Goal: Task Accomplishment & Management: Complete application form

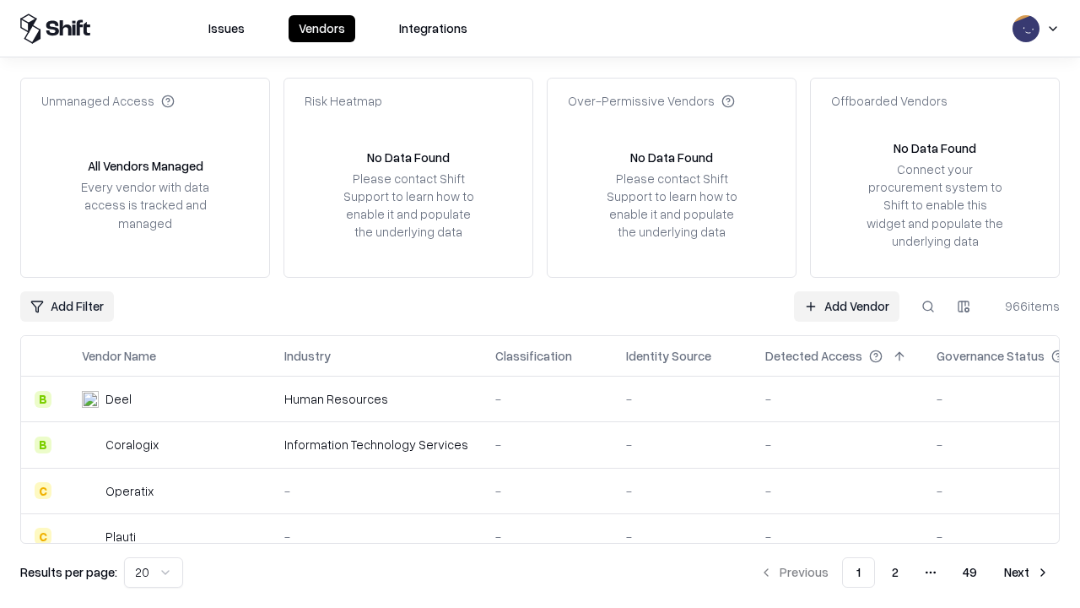
click at [846, 305] on link "Add Vendor" at bounding box center [846, 306] width 105 height 30
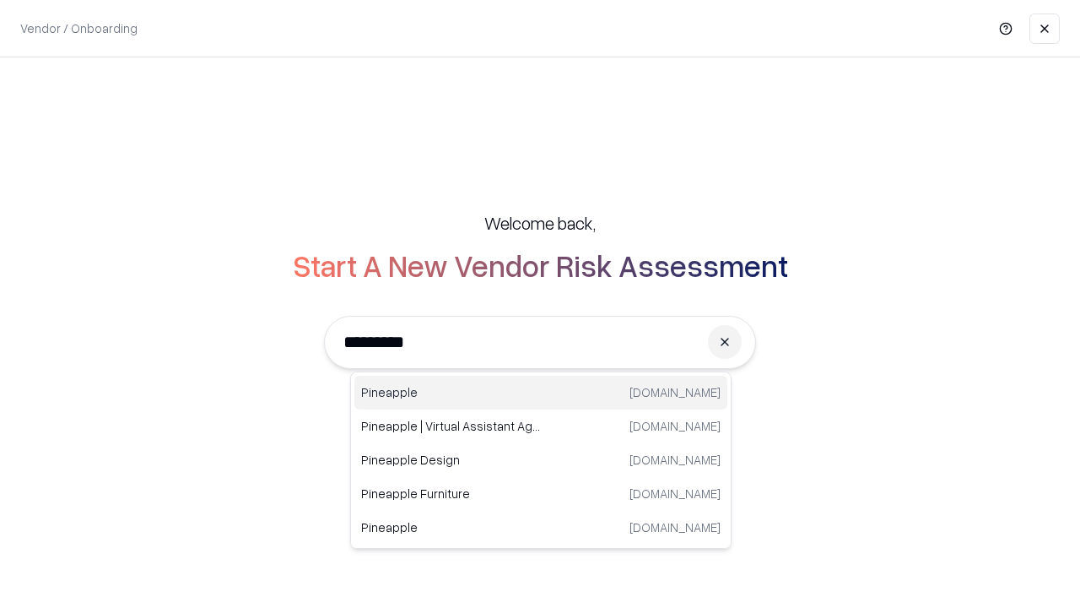
click at [541, 392] on div "Pineapple [DOMAIN_NAME]" at bounding box center [540, 393] width 373 height 34
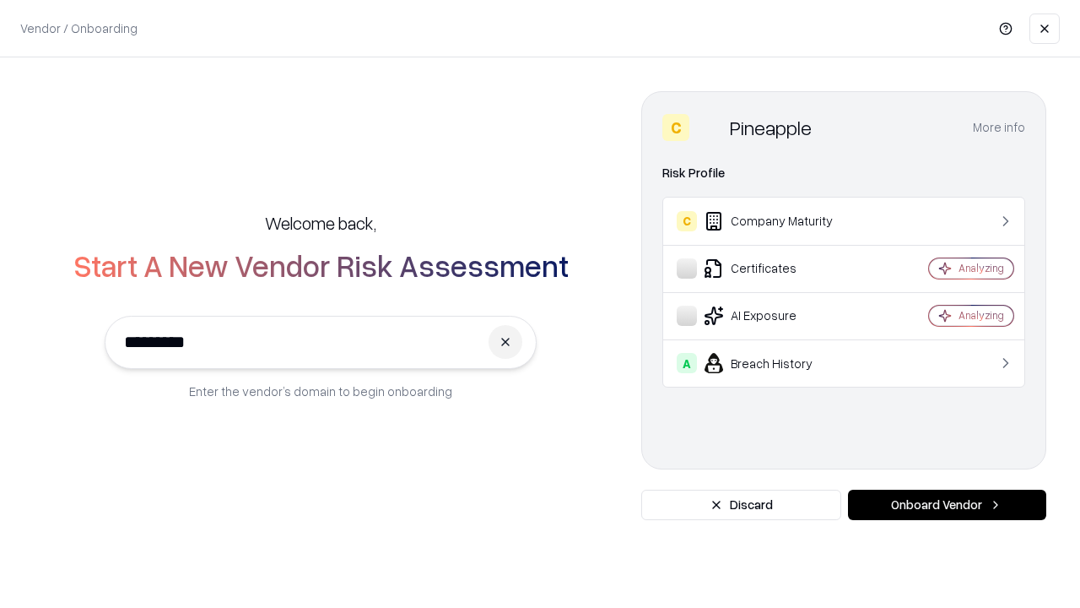
type input "*********"
click at [947, 505] on button "Onboard Vendor" at bounding box center [947, 504] width 198 height 30
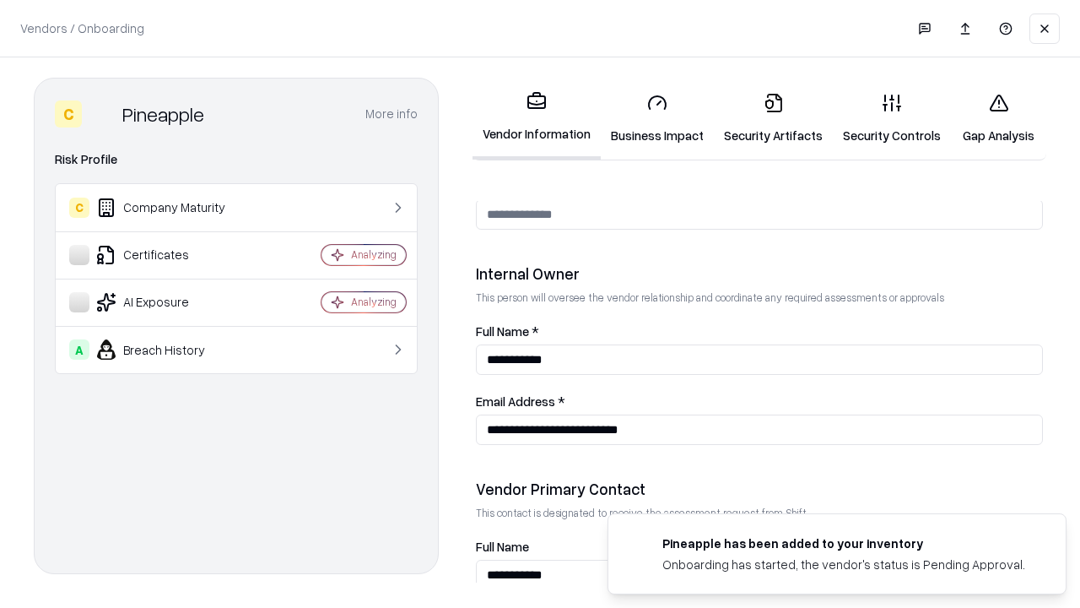
scroll to position [874, 0]
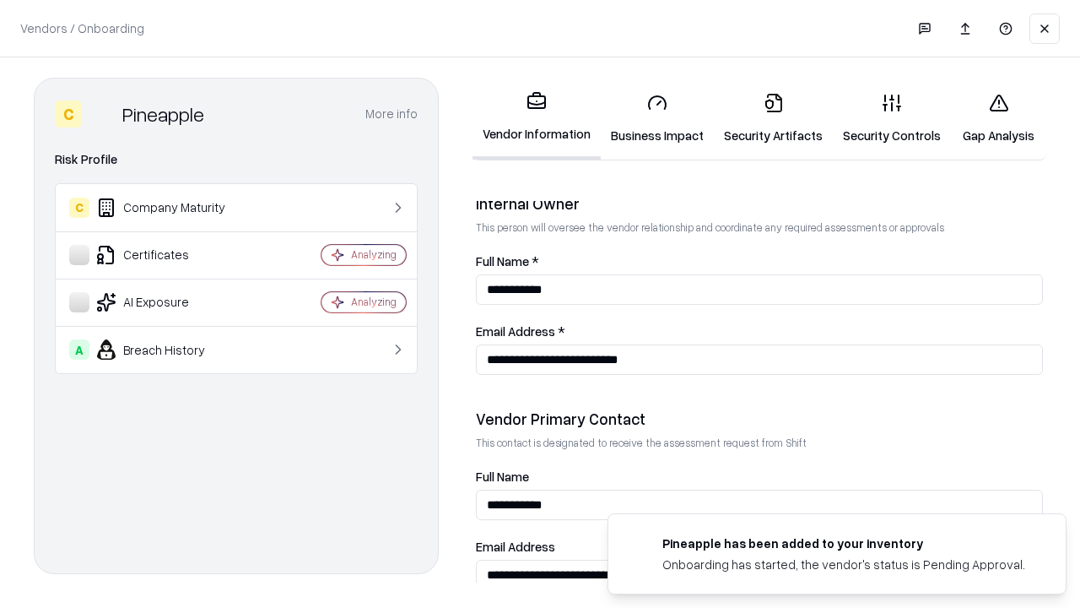
click at [657, 118] on link "Business Impact" at bounding box center [657, 118] width 113 height 78
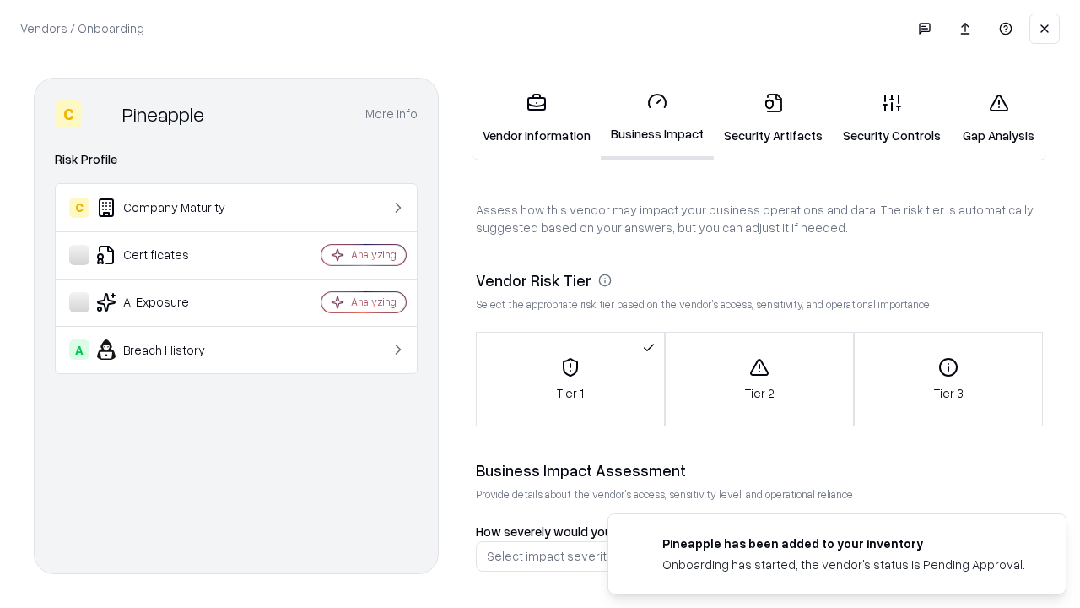
click at [773, 118] on link "Security Artifacts" at bounding box center [773, 118] width 119 height 78
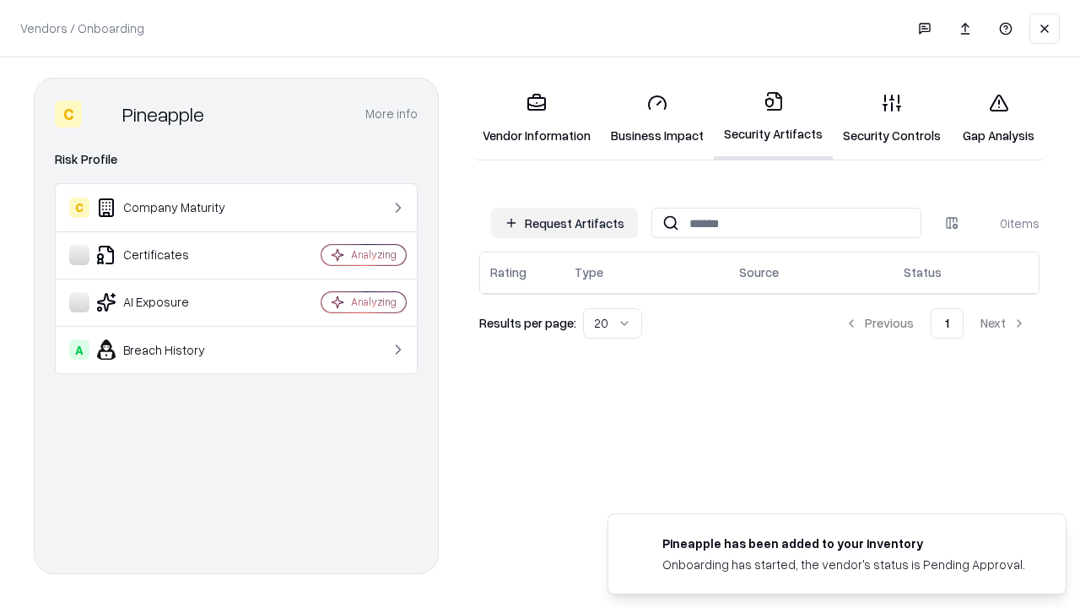
click at [565, 223] on button "Request Artifacts" at bounding box center [564, 223] width 147 height 30
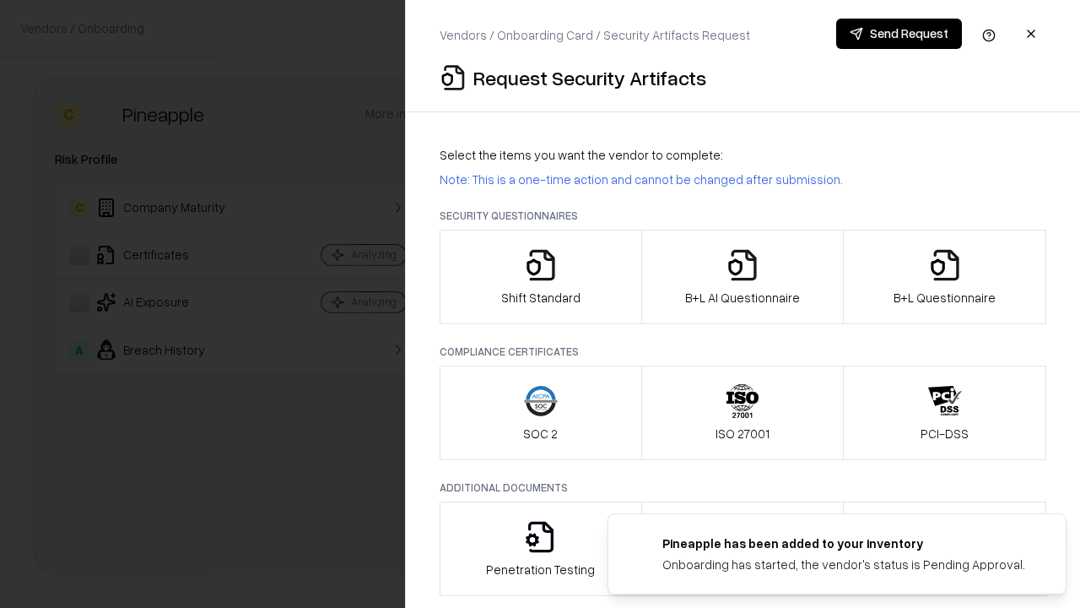
click at [540, 277] on icon "button" at bounding box center [541, 265] width 34 height 34
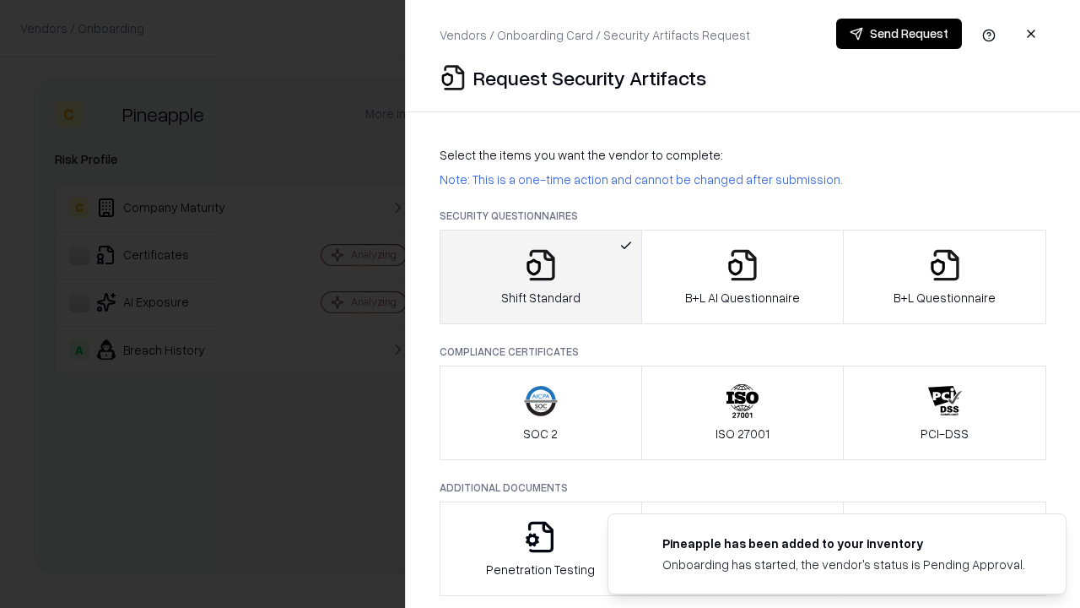
click at [899, 34] on button "Send Request" at bounding box center [899, 34] width 126 height 30
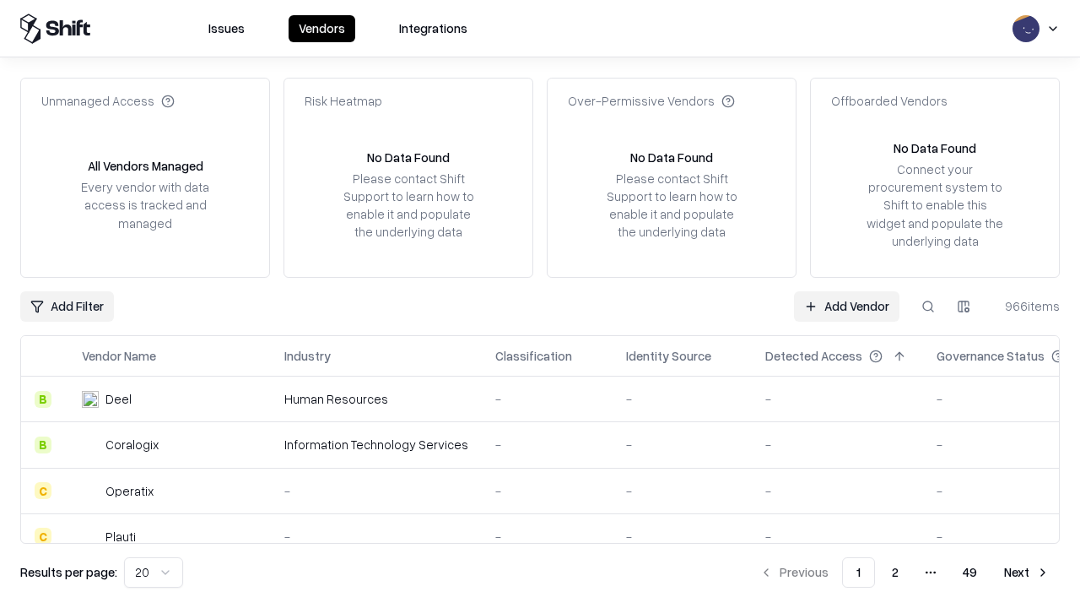
click at [928, 305] on button at bounding box center [928, 306] width 30 height 30
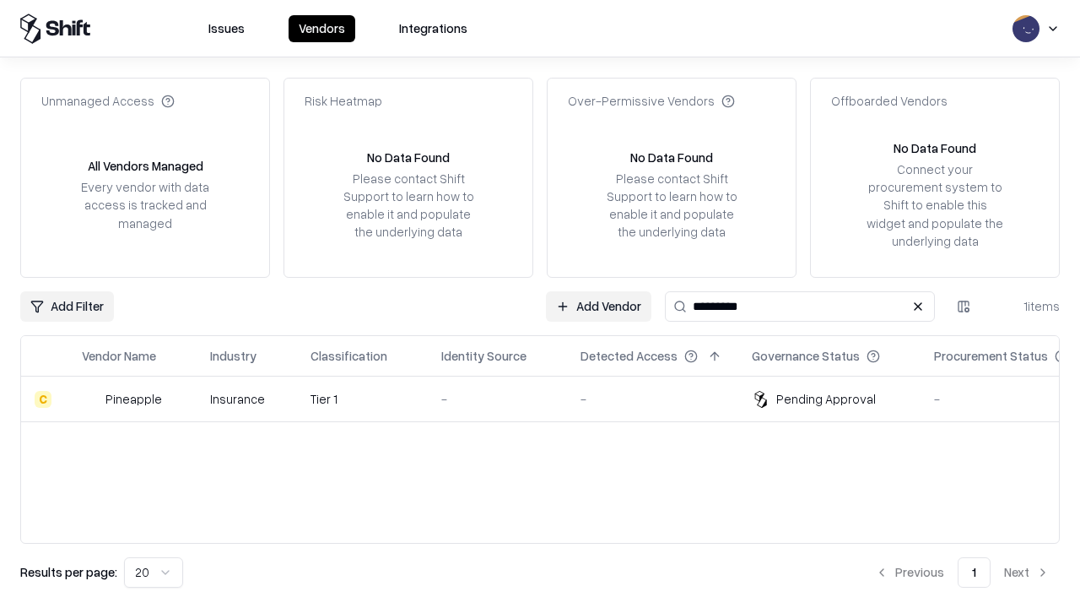
type input "*********"
click at [550, 398] on div "-" at bounding box center [497, 399] width 112 height 18
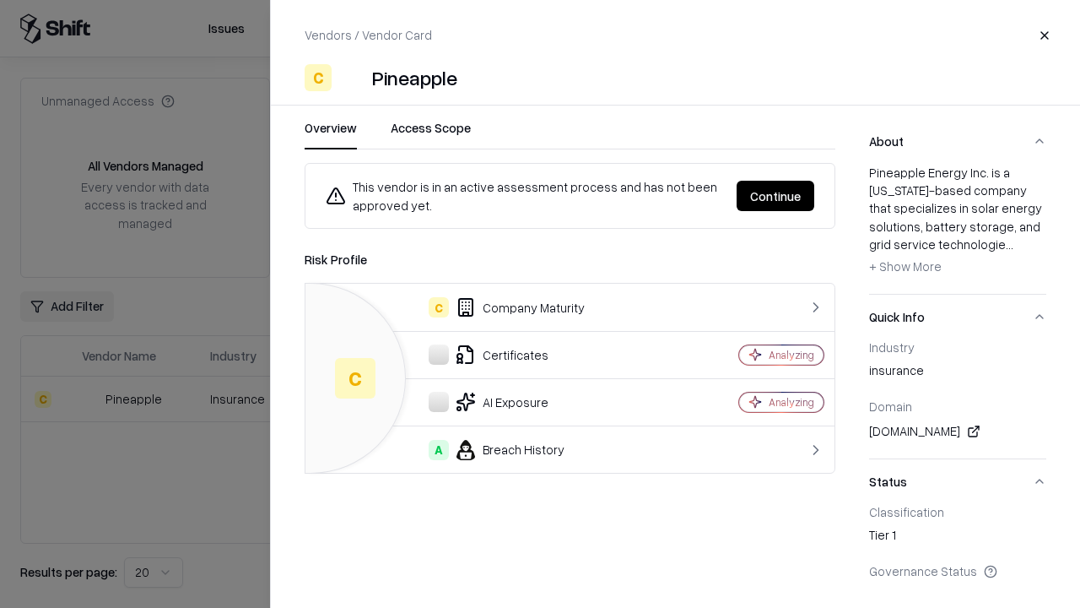
click at [775, 196] on button "Continue" at bounding box center [776, 196] width 78 height 30
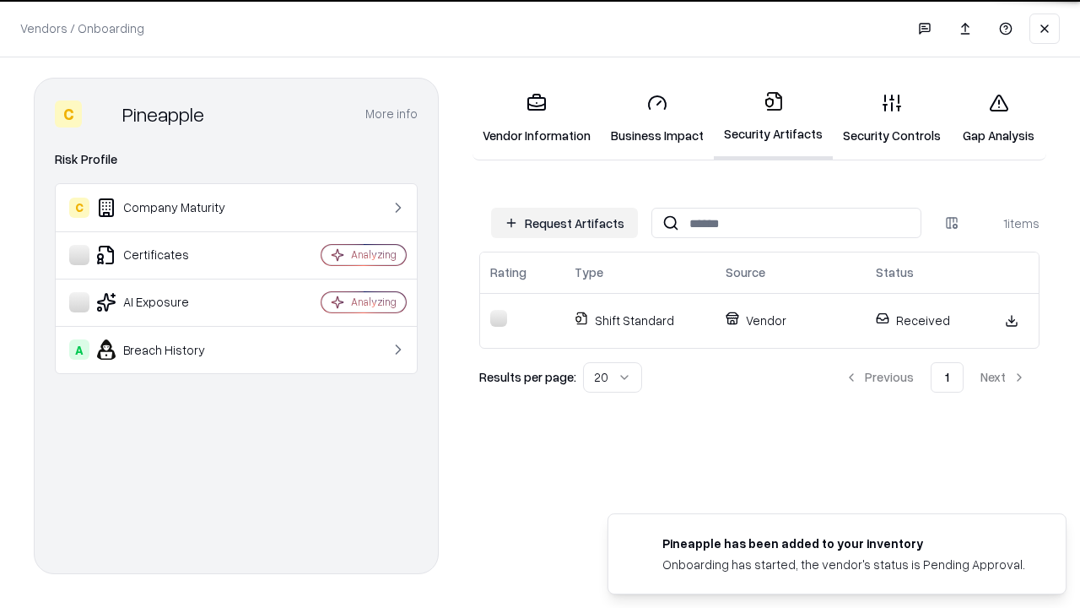
click at [998, 118] on link "Gap Analysis" at bounding box center [998, 118] width 95 height 78
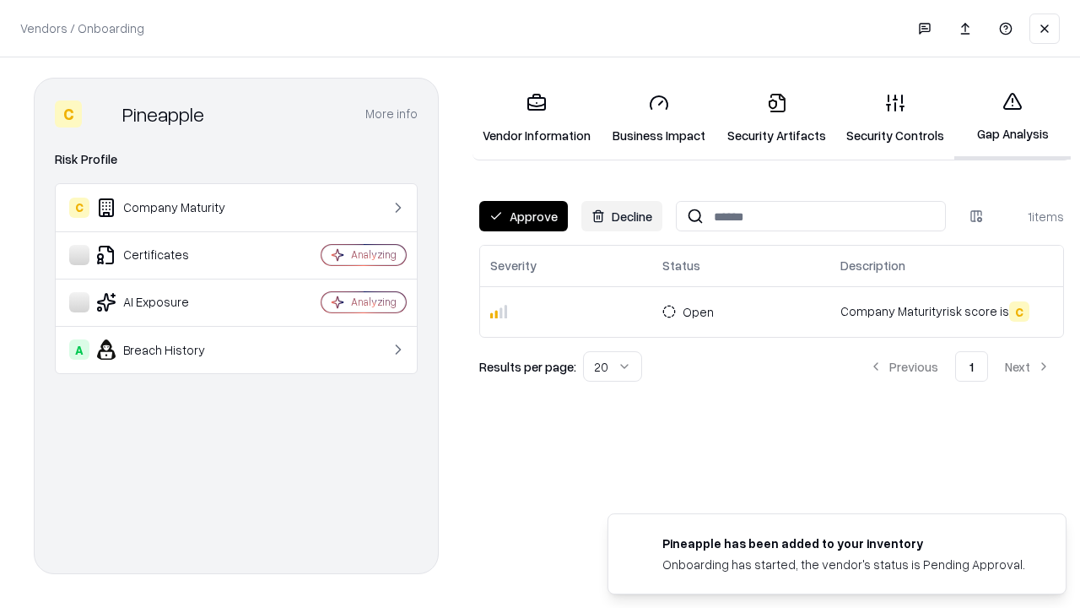
click at [523, 216] on button "Approve" at bounding box center [523, 216] width 89 height 30
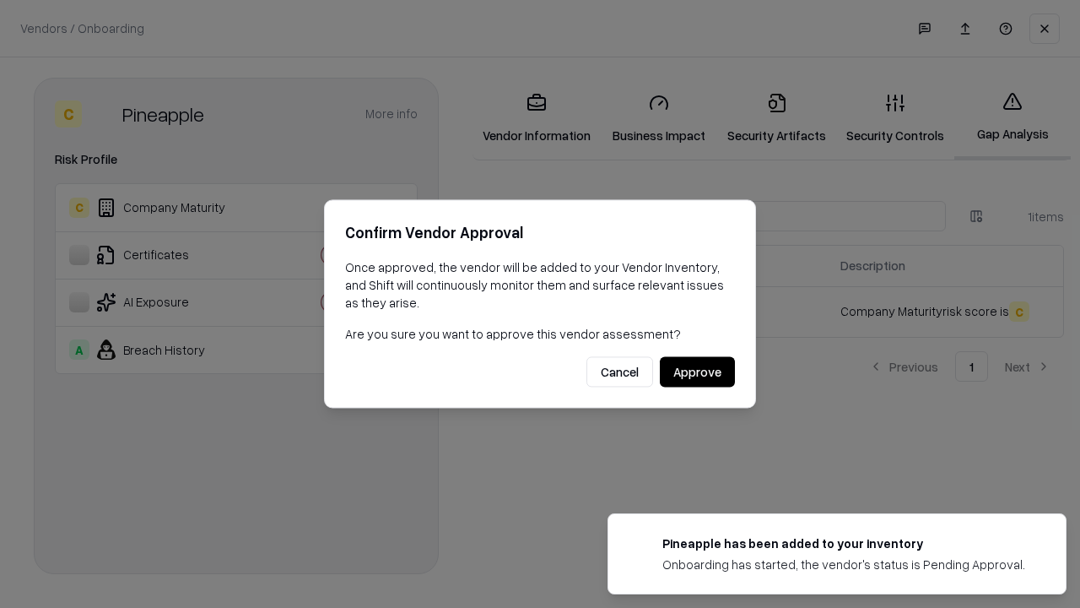
click at [697, 371] on button "Approve" at bounding box center [697, 372] width 75 height 30
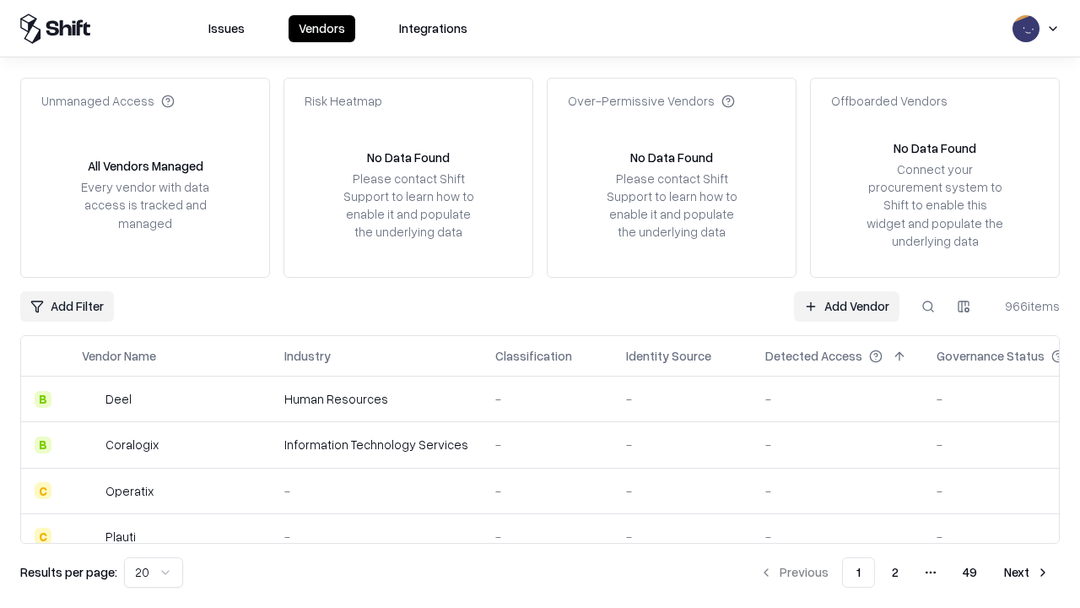
type input "*********"
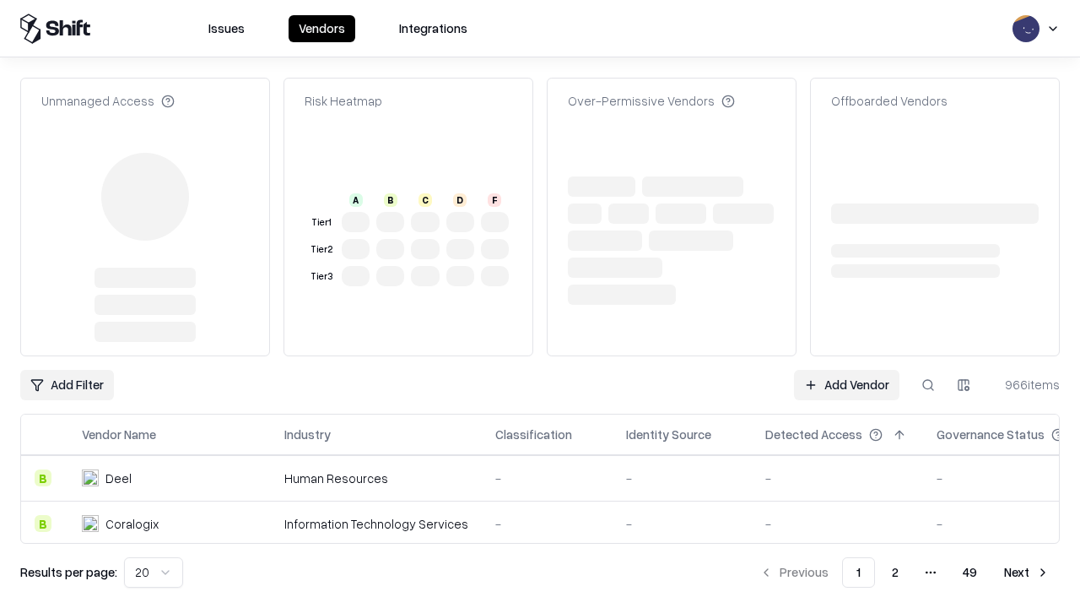
click at [846, 370] on link "Add Vendor" at bounding box center [846, 385] width 105 height 30
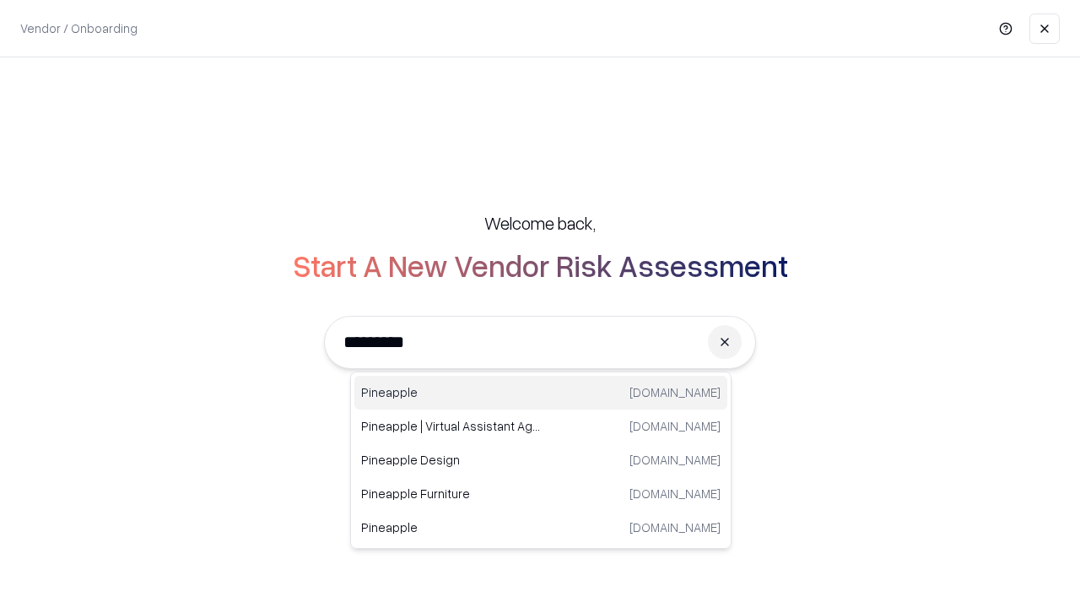
click at [541, 392] on div "Pineapple [DOMAIN_NAME]" at bounding box center [540, 393] width 373 height 34
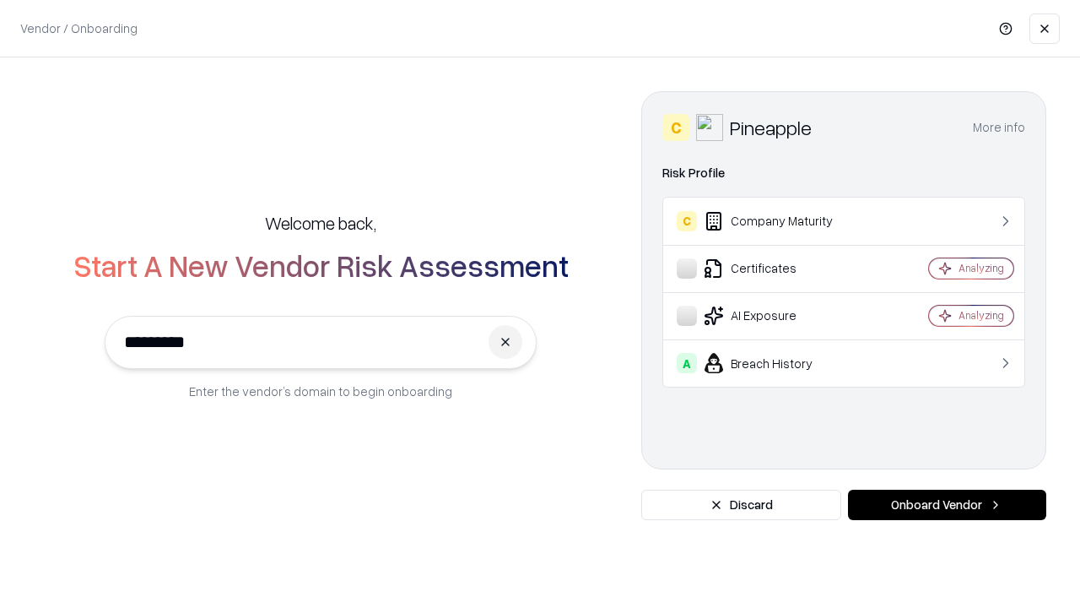
type input "*********"
click at [947, 505] on button "Onboard Vendor" at bounding box center [947, 504] width 198 height 30
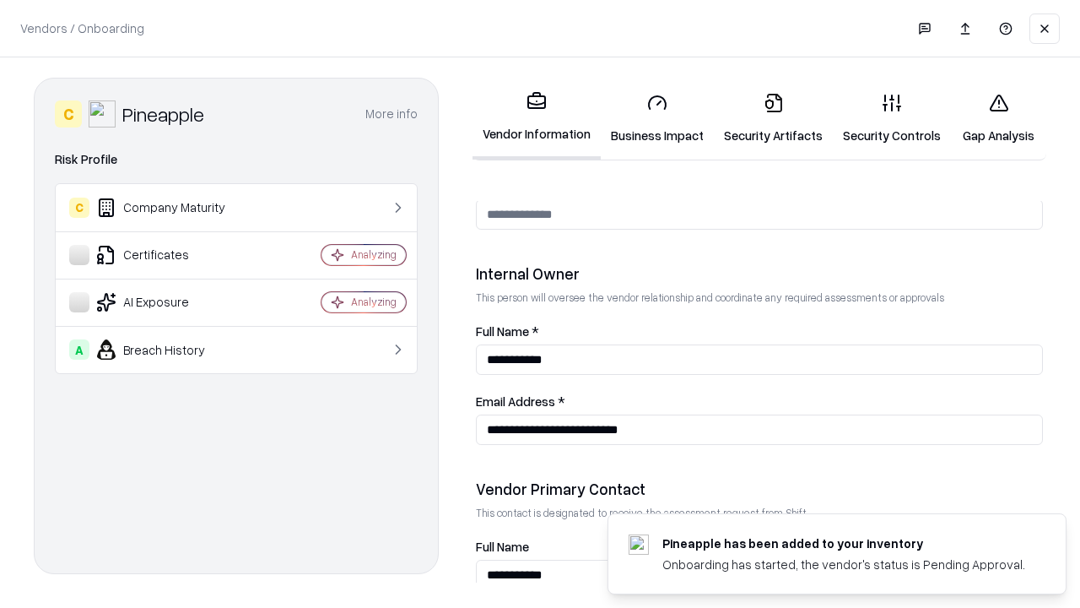
scroll to position [874, 0]
